Goal: Information Seeking & Learning: Learn about a topic

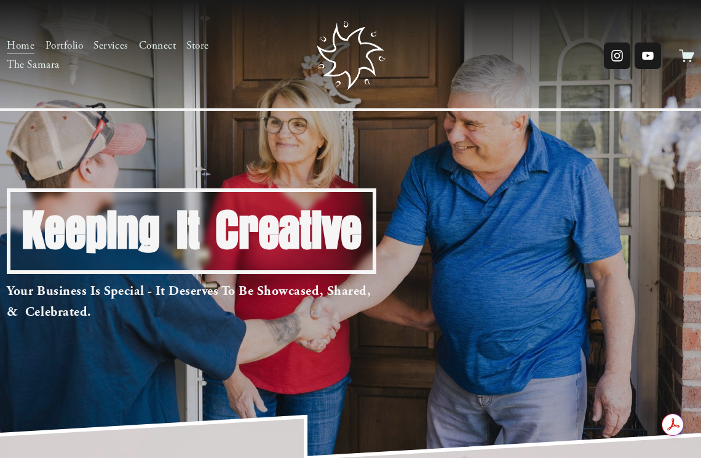
click at [69, 42] on link "Portfolio" at bounding box center [65, 45] width 38 height 19
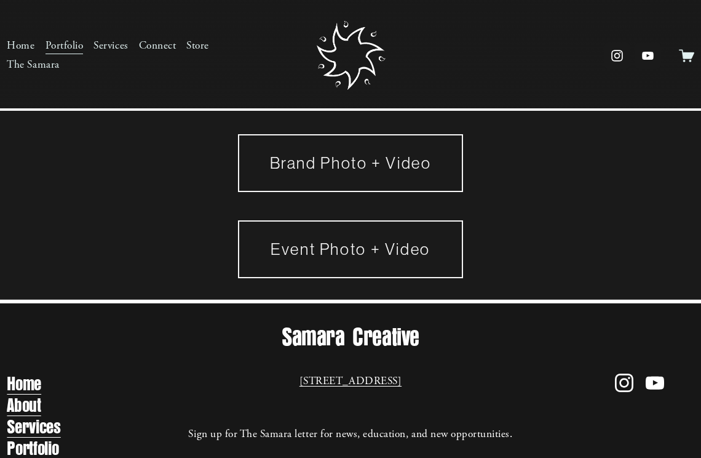
click at [280, 165] on link "Brand Photo + Video" at bounding box center [350, 163] width 224 height 58
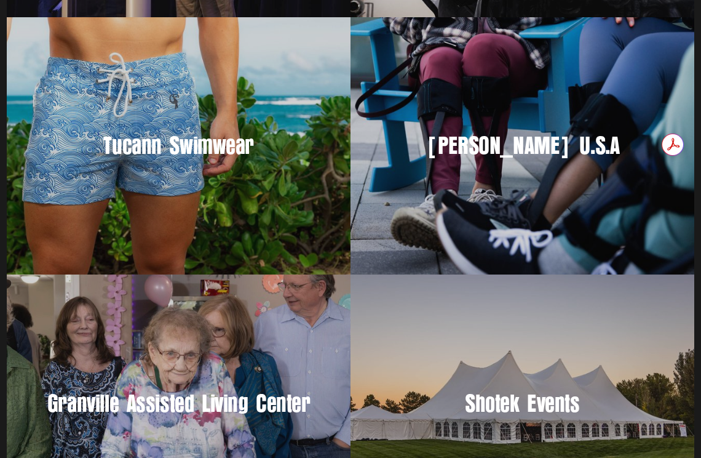
scroll to position [589, 0]
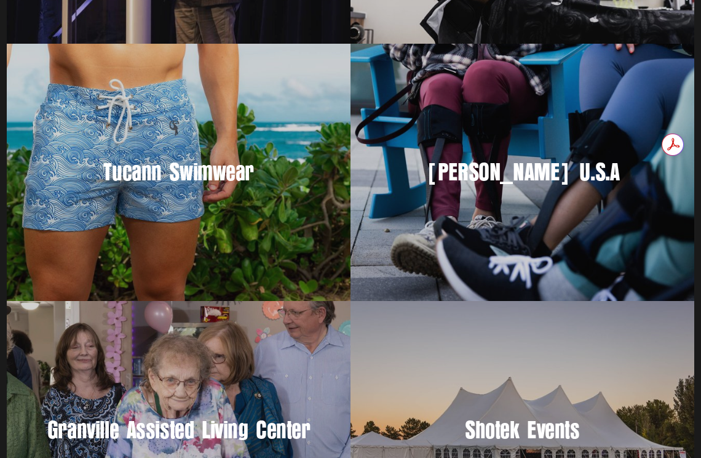
click at [322, 222] on div "Tucann Swimwear" at bounding box center [179, 173] width 344 height 258
click at [502, 193] on div "Allard U.S.A" at bounding box center [523, 173] width 344 height 258
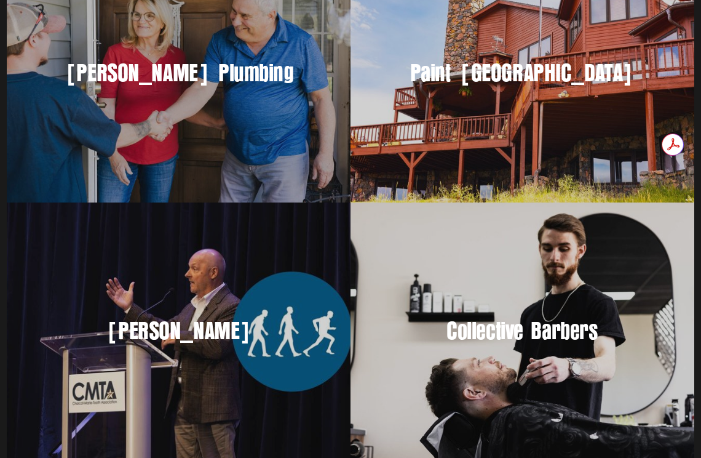
scroll to position [0, 0]
click at [461, 325] on h3 "Collective Barbers" at bounding box center [522, 331] width 295 height 31
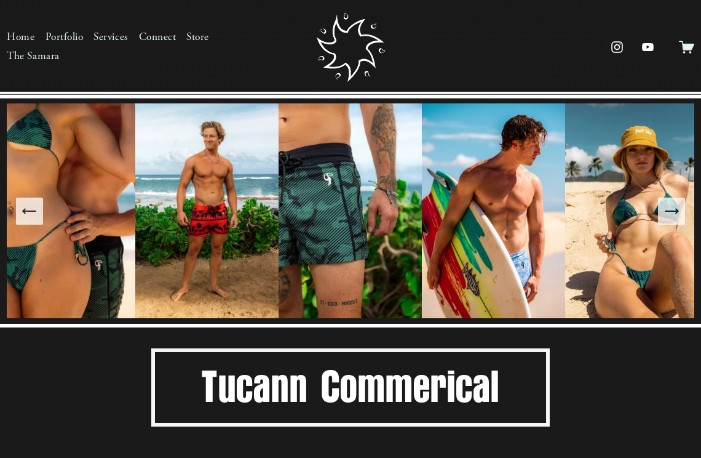
scroll to position [734, 0]
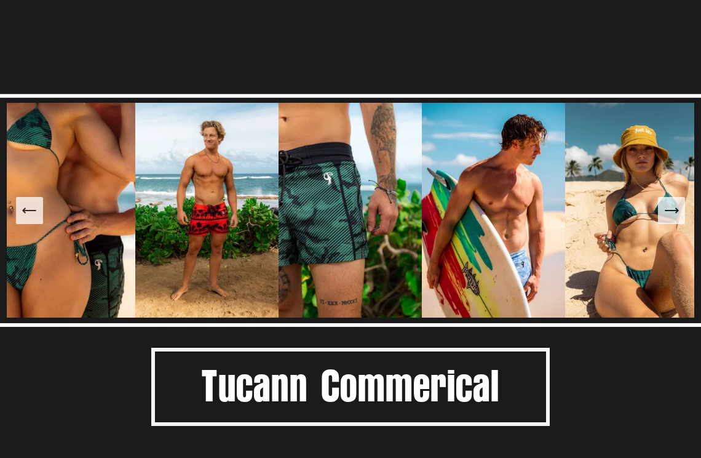
click at [672, 210] on icon "Next Slide" at bounding box center [671, 210] width 17 height 17
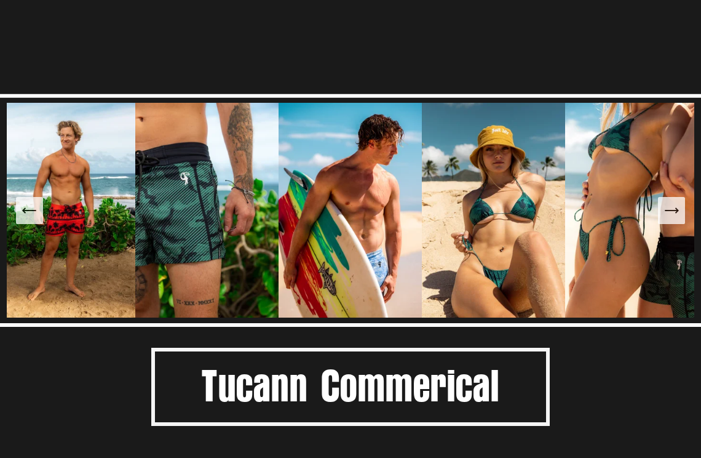
click at [672, 210] on icon "Next Slide" at bounding box center [671, 210] width 17 height 17
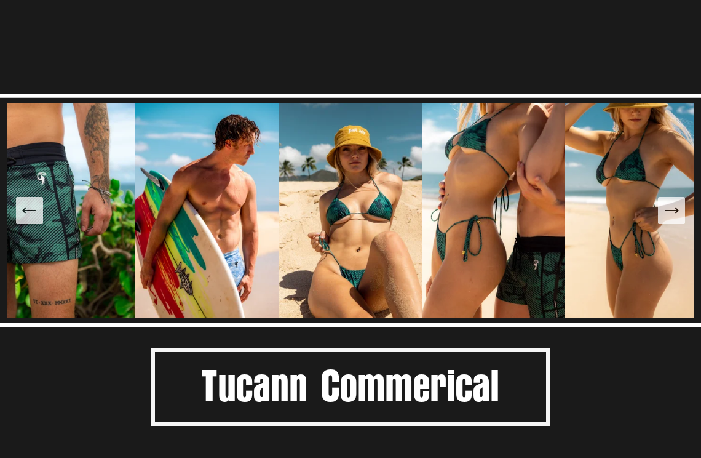
click at [672, 210] on icon "Next Slide" at bounding box center [671, 210] width 17 height 17
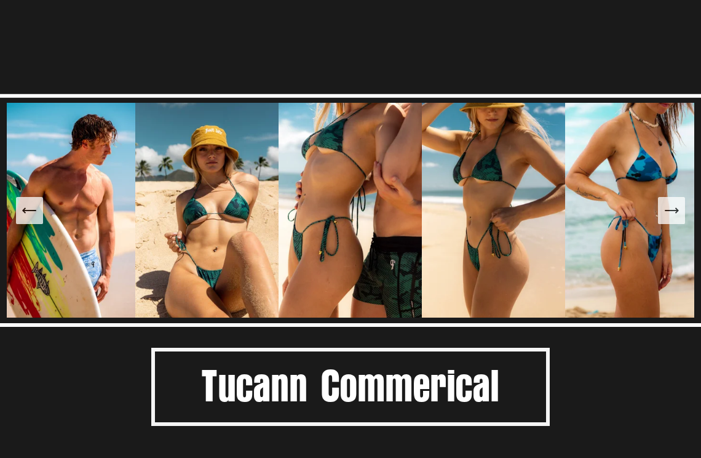
click at [672, 210] on icon "Next Slide" at bounding box center [671, 210] width 17 height 17
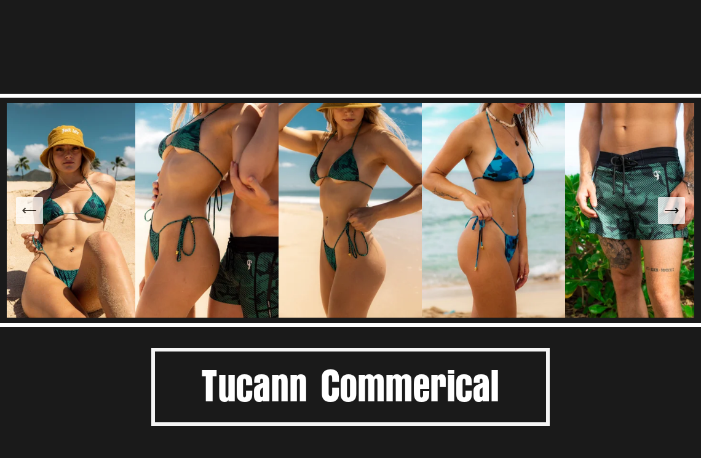
click at [672, 210] on icon "Next Slide" at bounding box center [671, 210] width 17 height 17
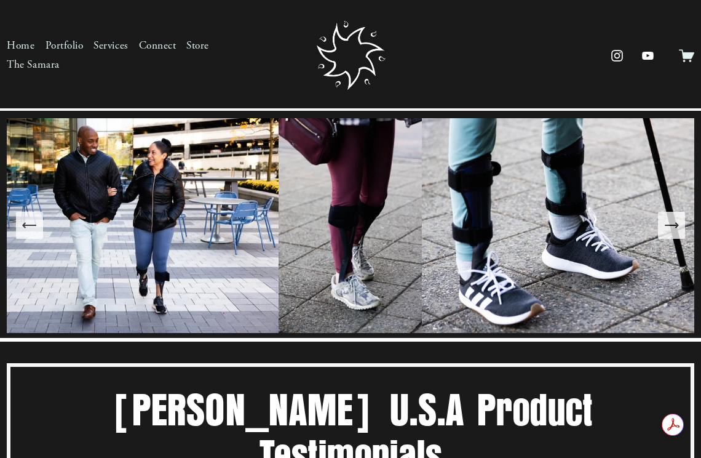
click at [672, 229] on icon "Next Slide" at bounding box center [671, 224] width 17 height 17
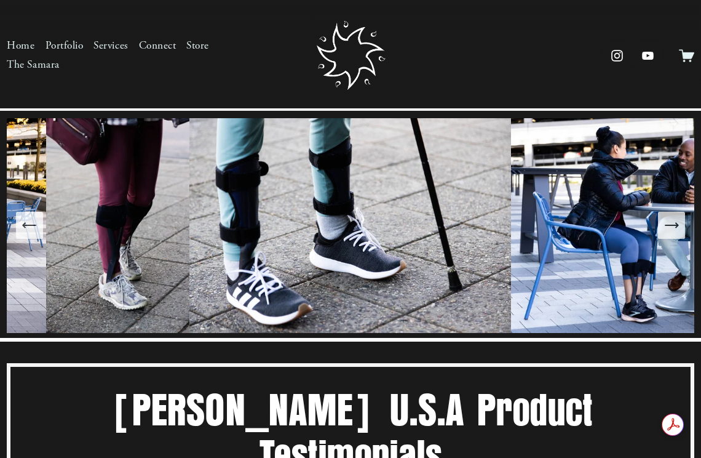
click at [672, 229] on icon "Next Slide" at bounding box center [671, 224] width 17 height 17
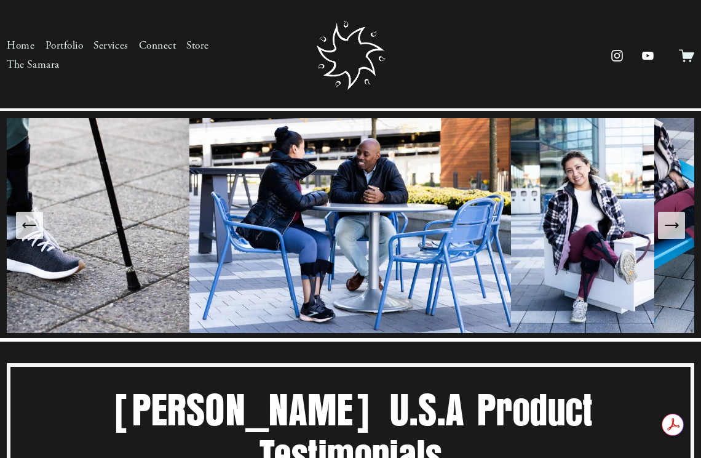
click at [672, 229] on icon "Next Slide" at bounding box center [671, 224] width 17 height 17
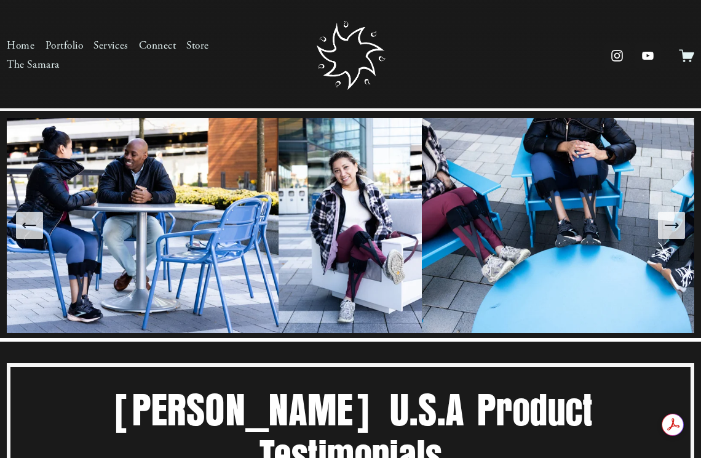
click at [672, 229] on icon "Next Slide" at bounding box center [671, 224] width 17 height 17
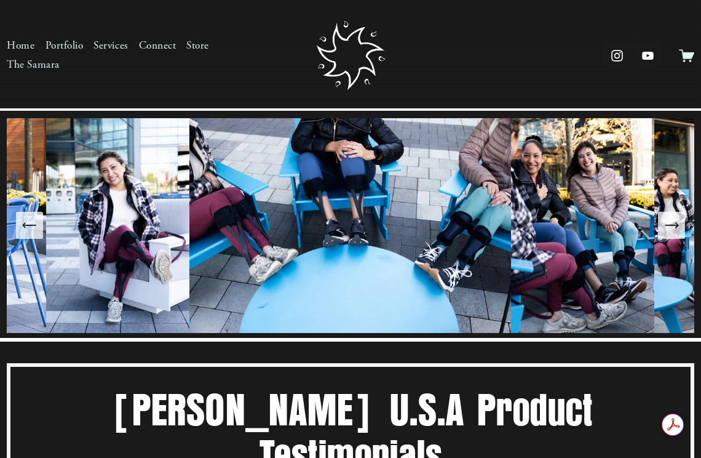
click at [672, 229] on icon "Next Slide" at bounding box center [671, 224] width 17 height 17
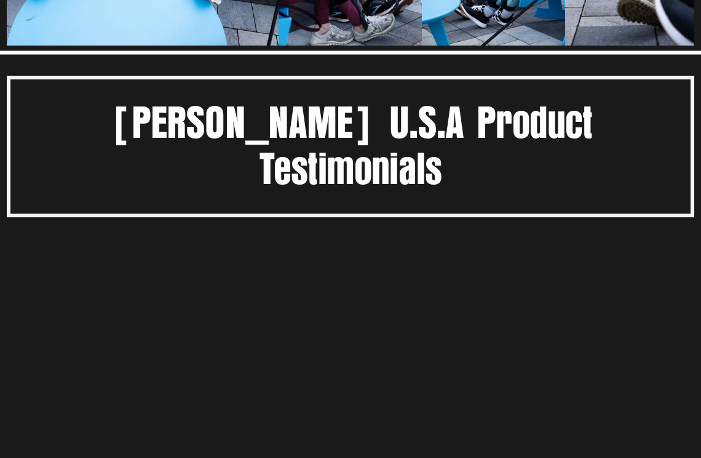
scroll to position [309, 0]
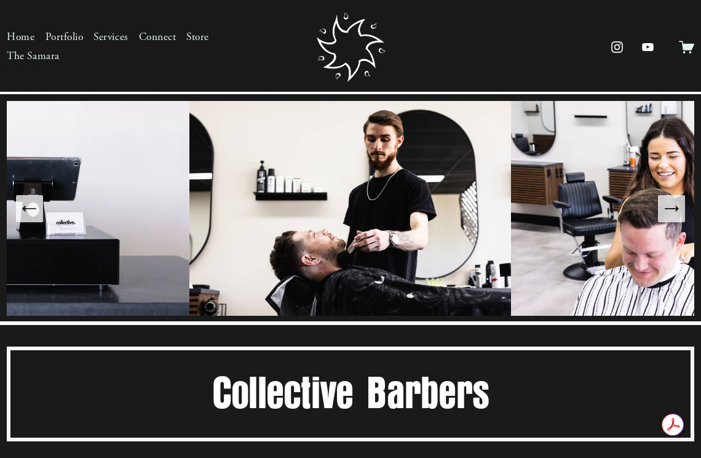
scroll to position [1, 0]
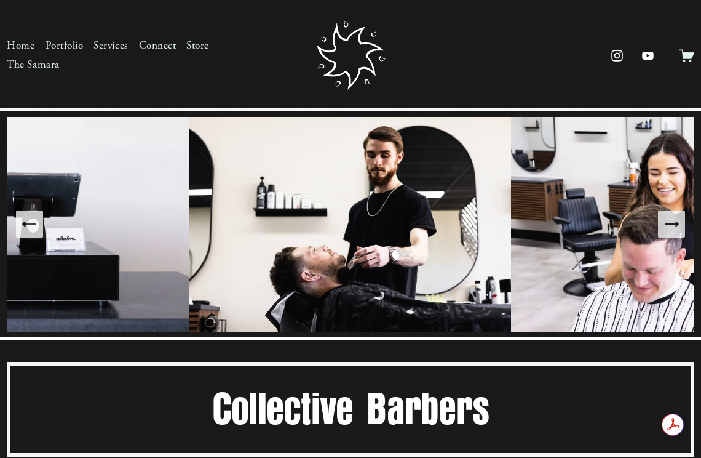
click at [672, 221] on icon "Next Slide" at bounding box center [671, 223] width 17 height 17
